Goal: Check status: Check status

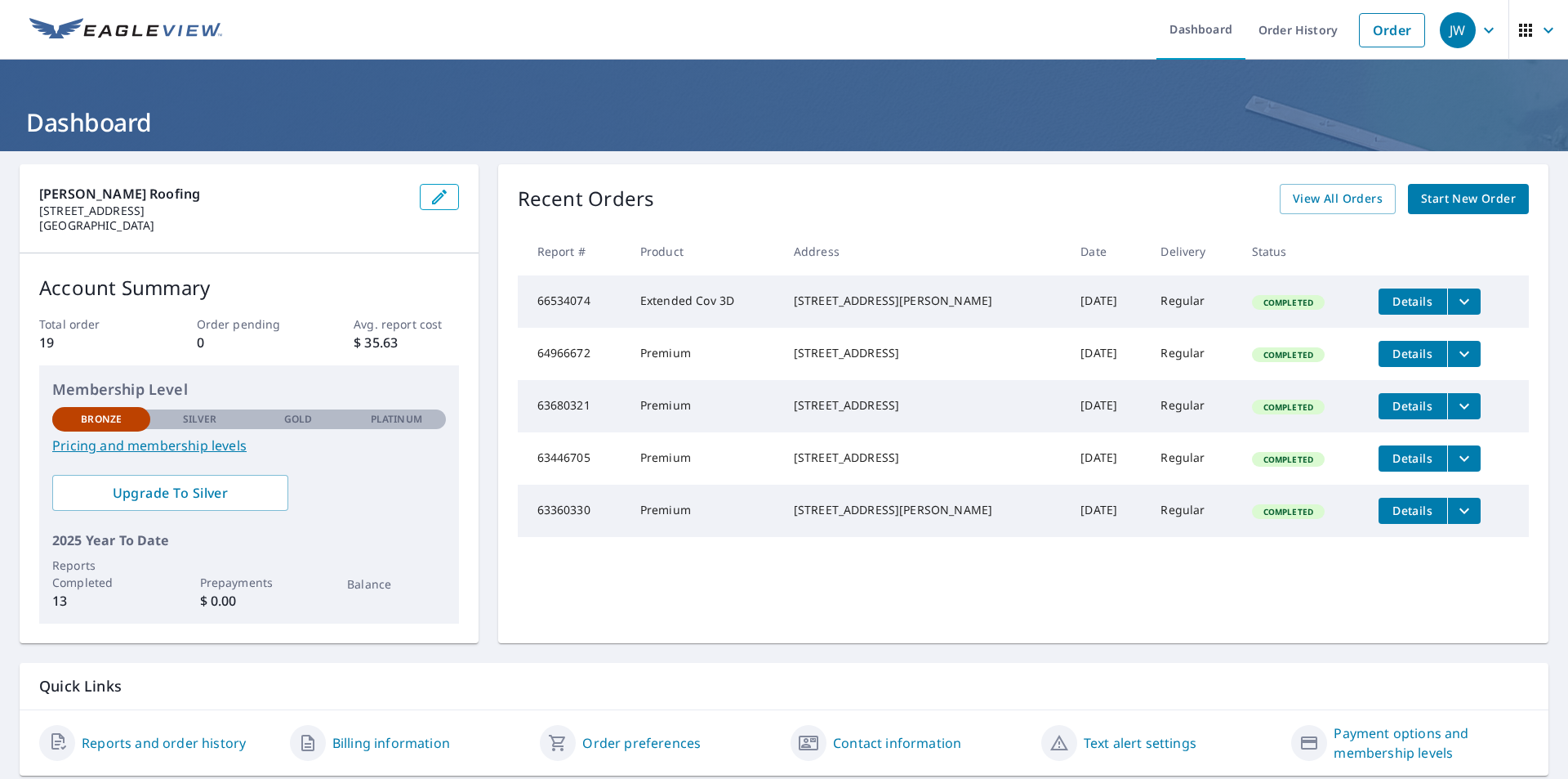
scroll to position [52, 0]
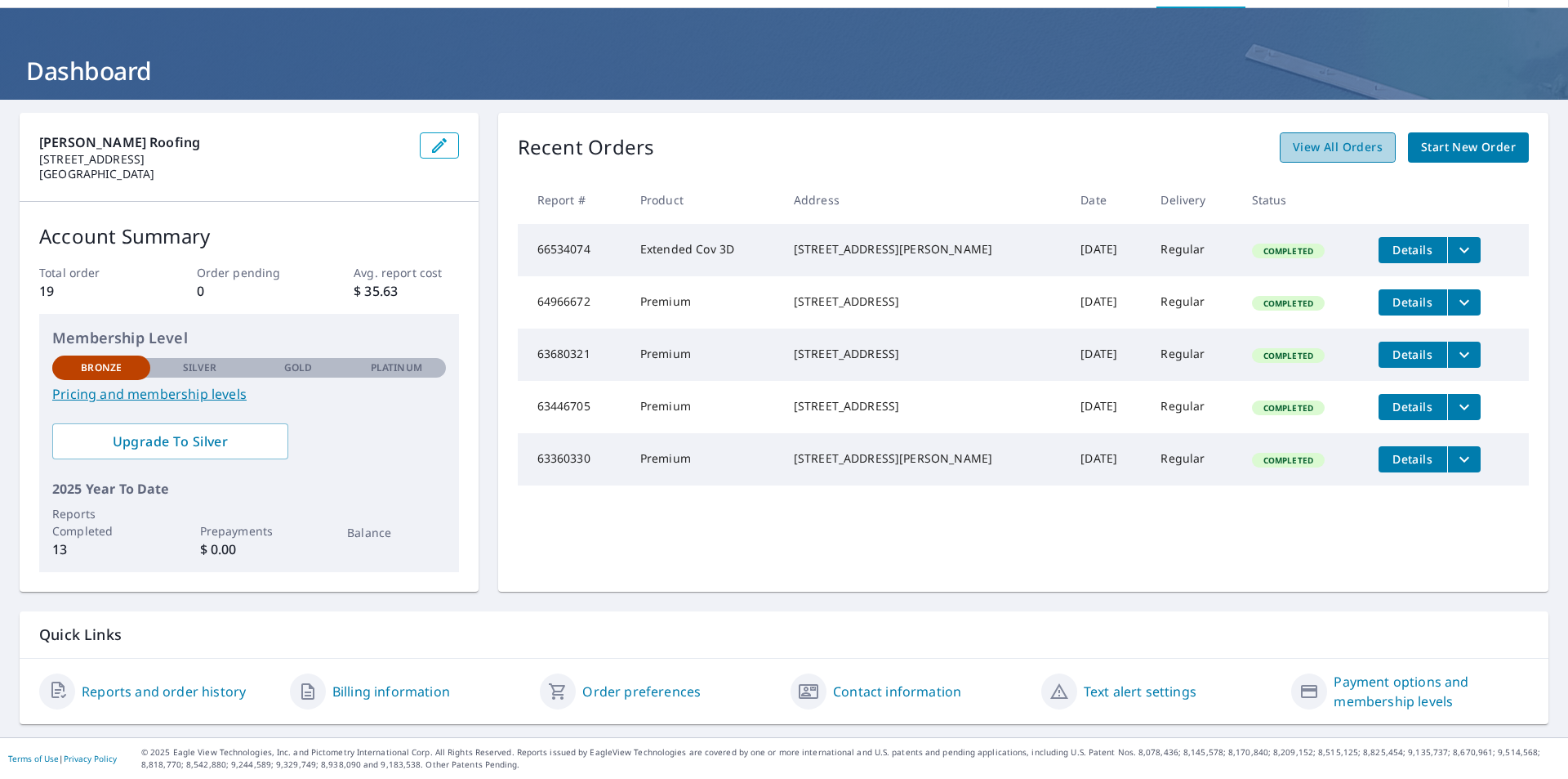
click at [1313, 143] on span "View All Orders" at bounding box center [1338, 147] width 90 height 21
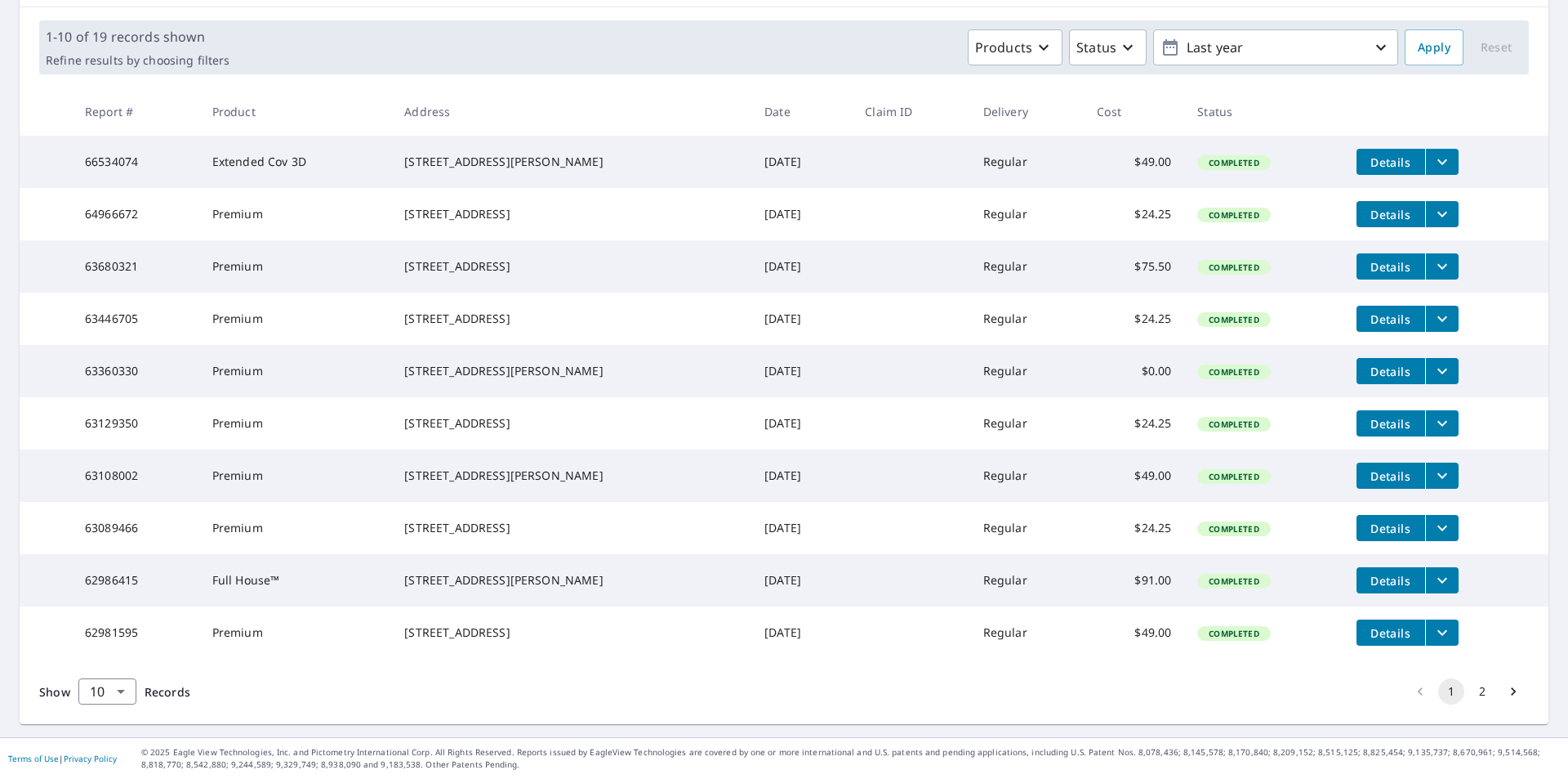
scroll to position [291, 0]
click at [1471, 687] on button "2" at bounding box center [1482, 691] width 26 height 26
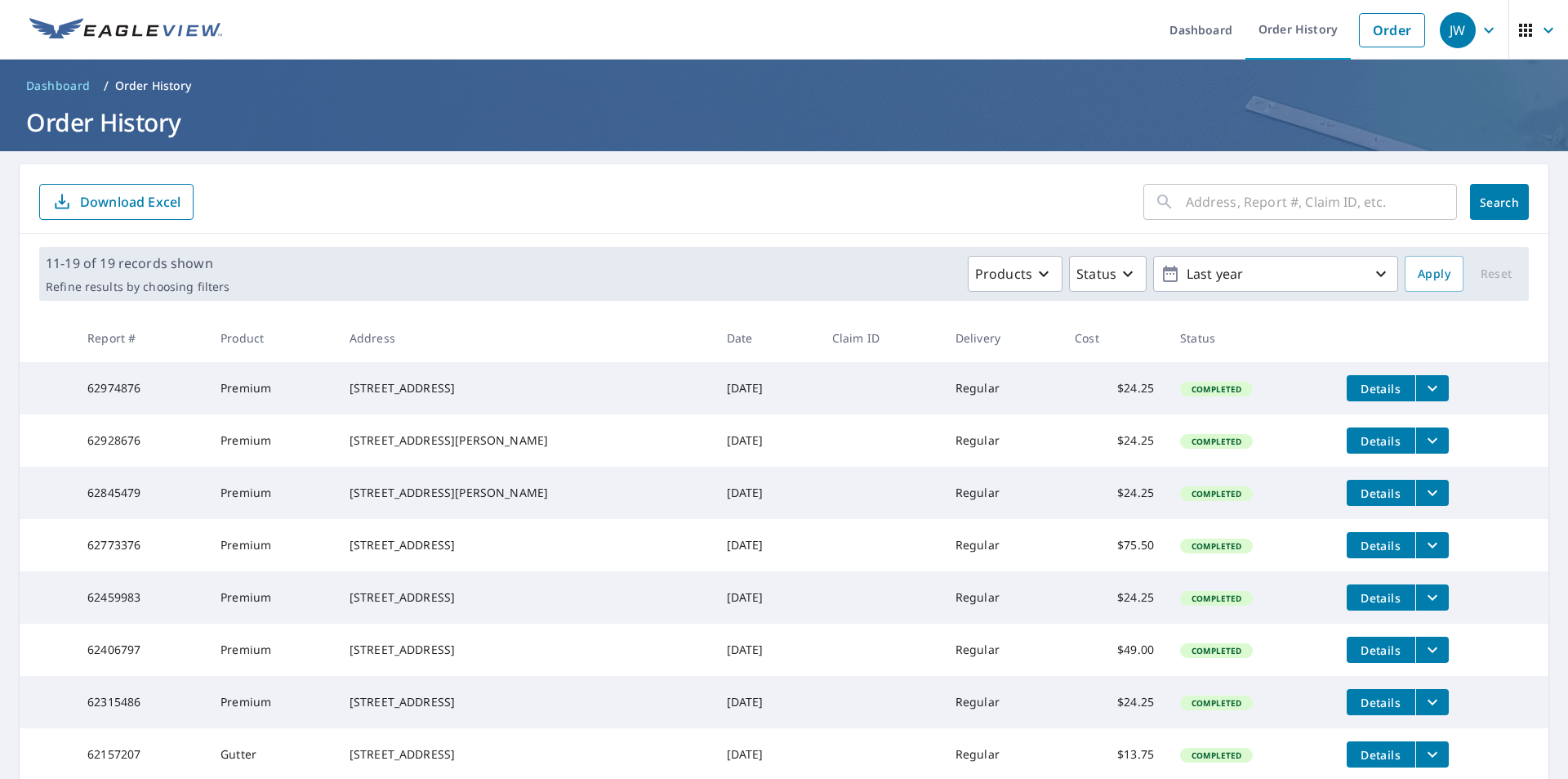
click at [1155, 205] on icon at bounding box center [1165, 202] width 20 height 20
click at [1191, 202] on input "text" at bounding box center [1321, 202] width 271 height 45
type input "r"
type input "Robertshaw"
click at [1484, 200] on span "Search" at bounding box center [1500, 202] width 33 height 15
